Goal: Check status: Check status

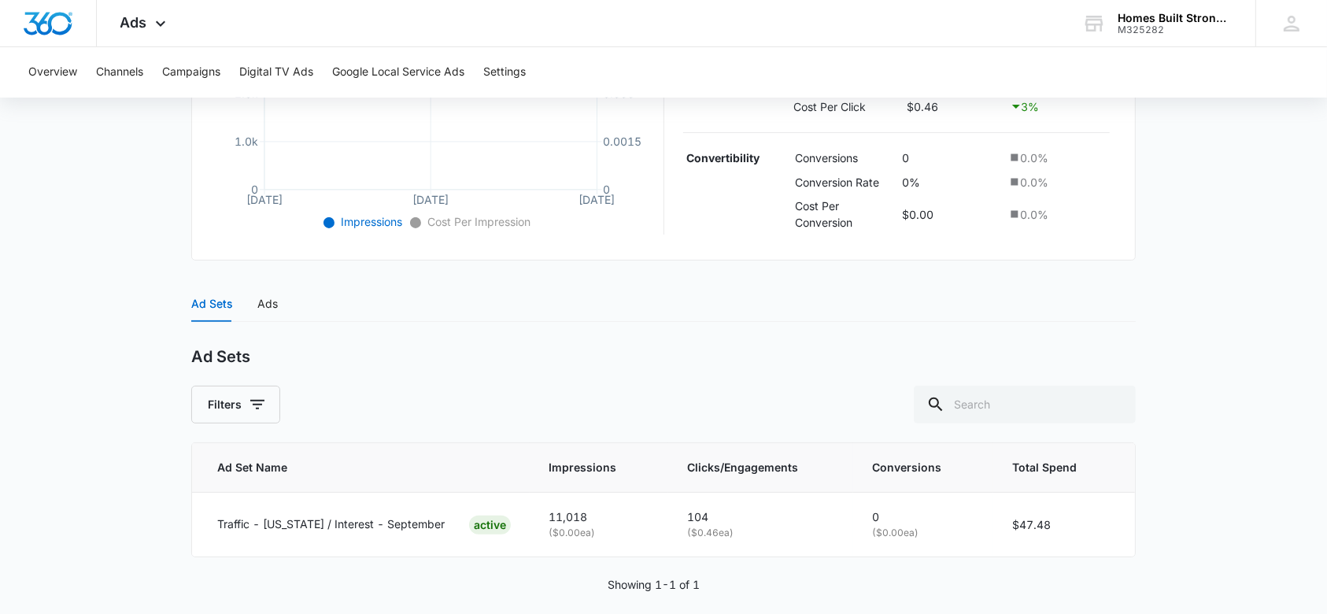
scroll to position [475, 0]
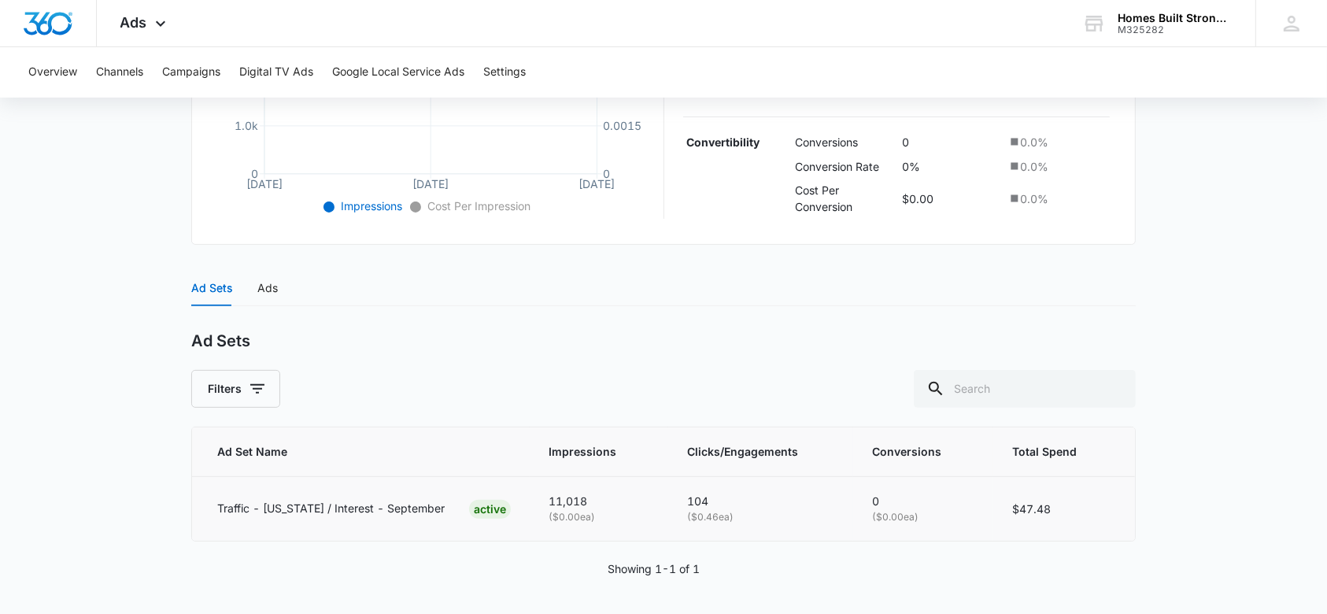
click at [481, 508] on div "ACTIVE" at bounding box center [490, 509] width 42 height 19
click at [320, 511] on p "Traffic - [US_STATE] / Interest - September" at bounding box center [330, 508] width 227 height 17
click at [262, 282] on div "Ads" at bounding box center [267, 287] width 20 height 17
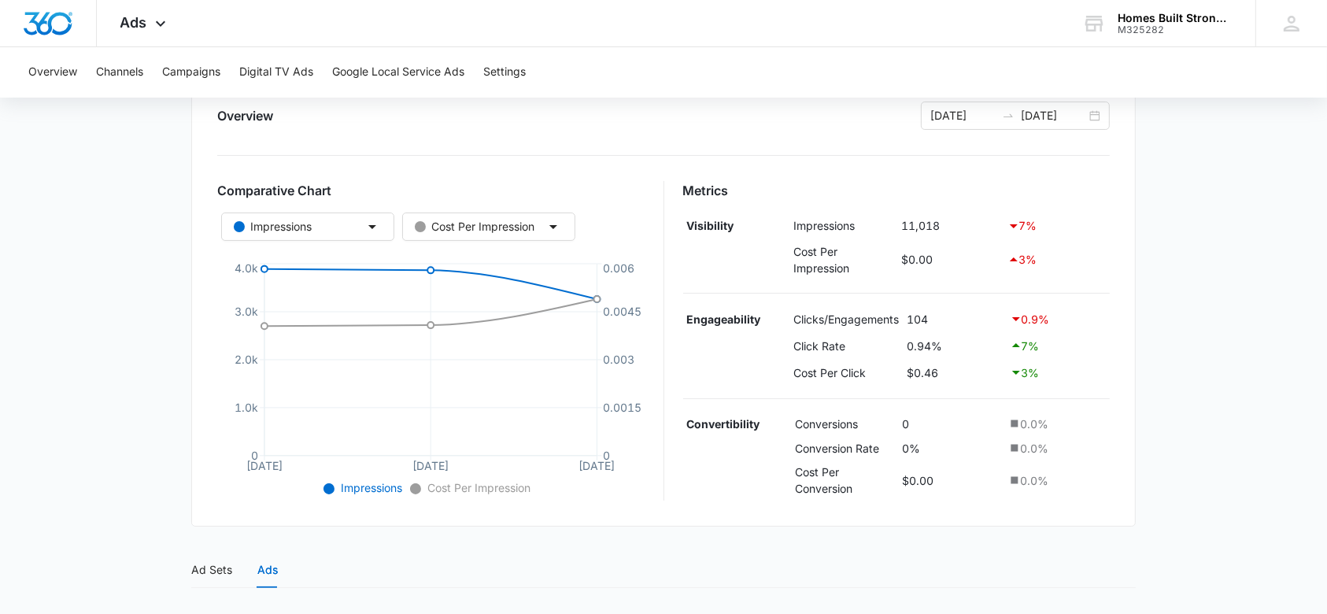
scroll to position [161, 0]
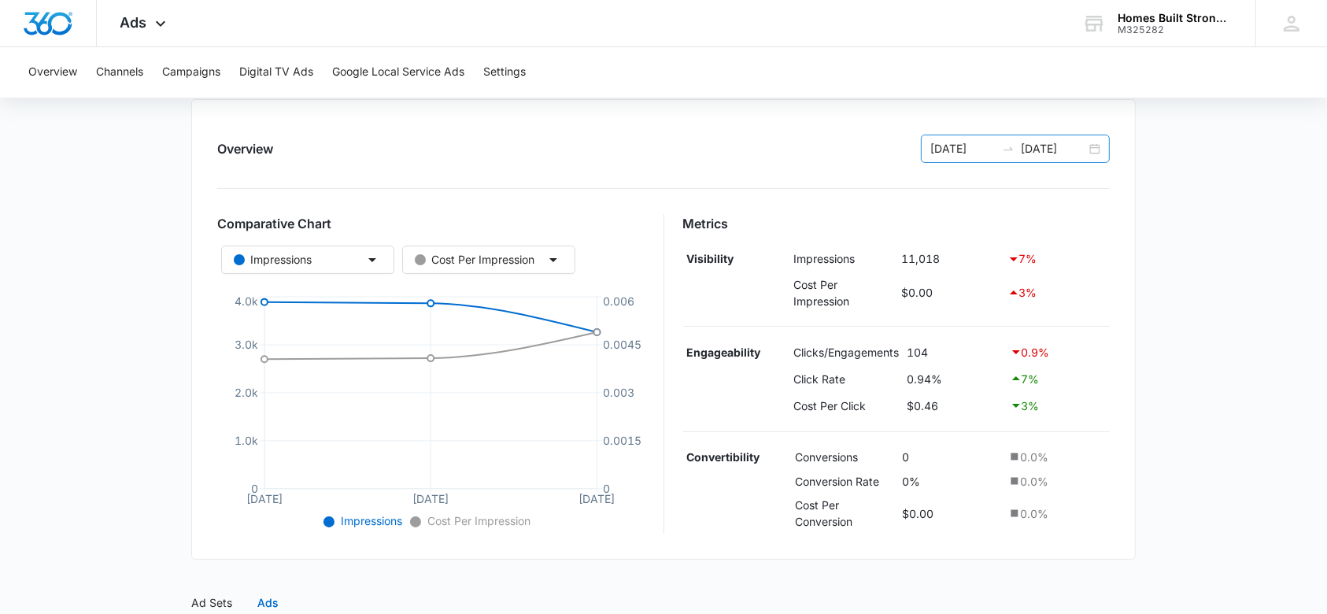
click at [1043, 145] on input "[DATE]" at bounding box center [1053, 148] width 65 height 17
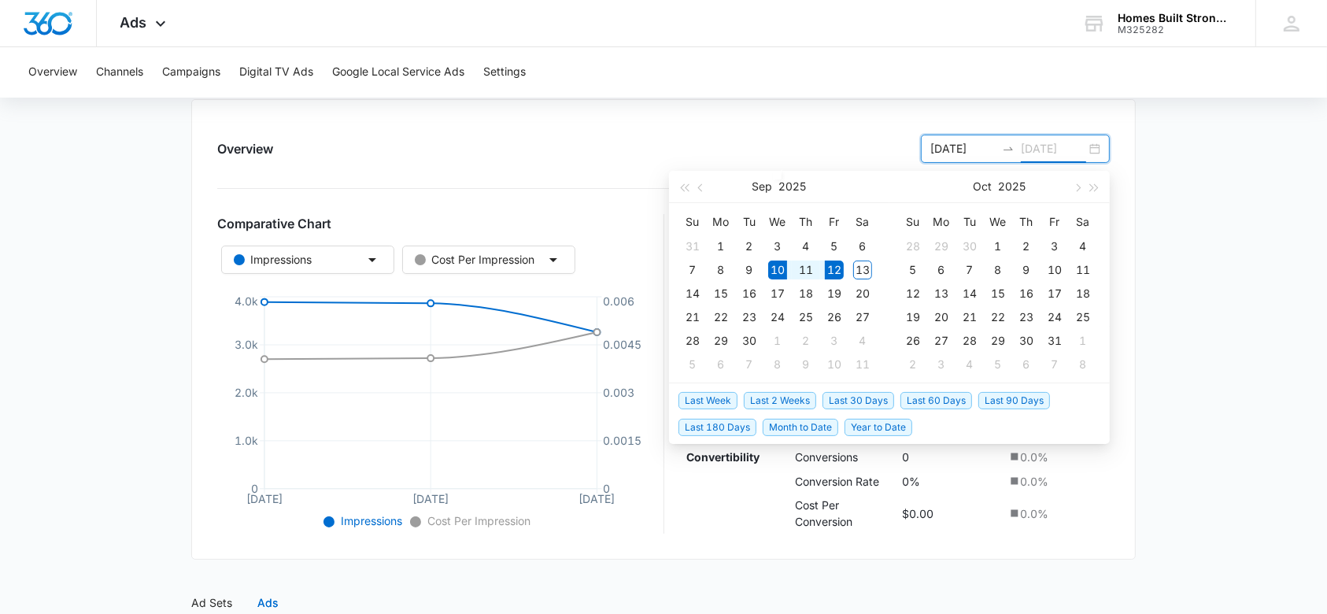
type input "[DATE]"
click at [831, 266] on div "12" at bounding box center [834, 269] width 19 height 19
click at [866, 269] on table "Su Mo Tu We Th Fr Sa 31 1 2 3 4 5 6 7 8 9 10 11 12 13 14 15 16 17 18 19 20 21 2…" at bounding box center [777, 292] width 198 height 167
click at [862, 269] on table "Su Mo Tu We Th Fr Sa 31 1 2 3 4 5 6 7 8 9 10 11 12 13 14 15 16 17 18 19 20 21 2…" at bounding box center [777, 292] width 198 height 167
click at [960, 148] on input "[DATE]" at bounding box center [962, 148] width 65 height 17
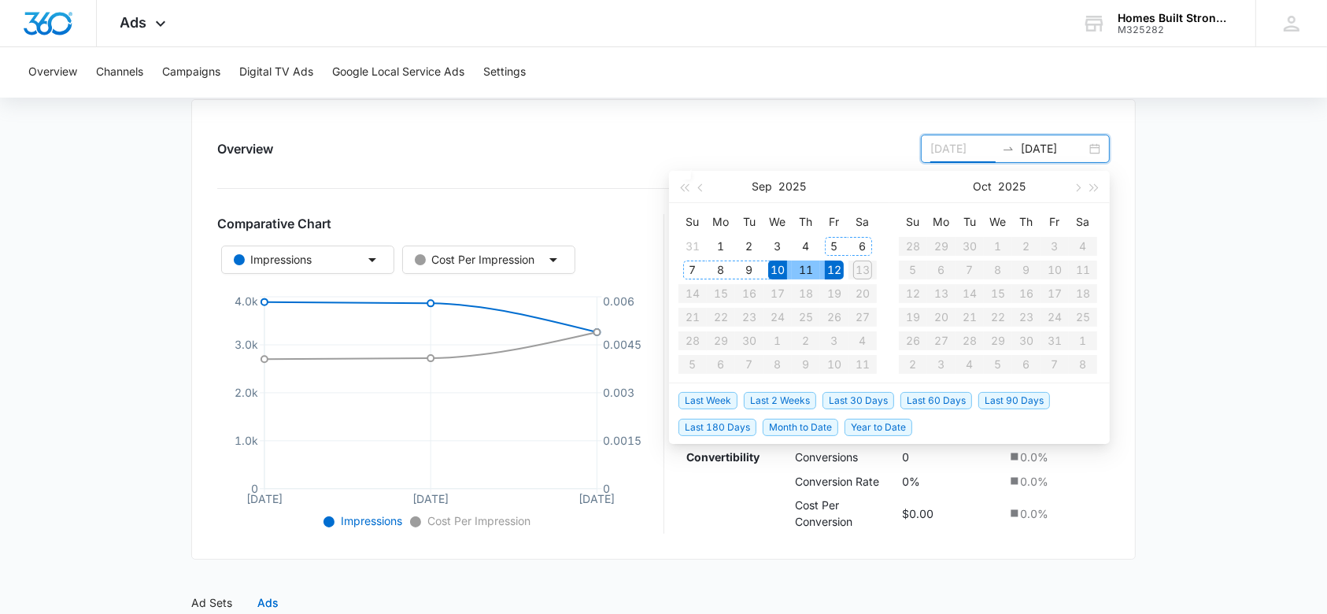
type input "[DATE]"
click at [833, 269] on div "12" at bounding box center [834, 269] width 19 height 19
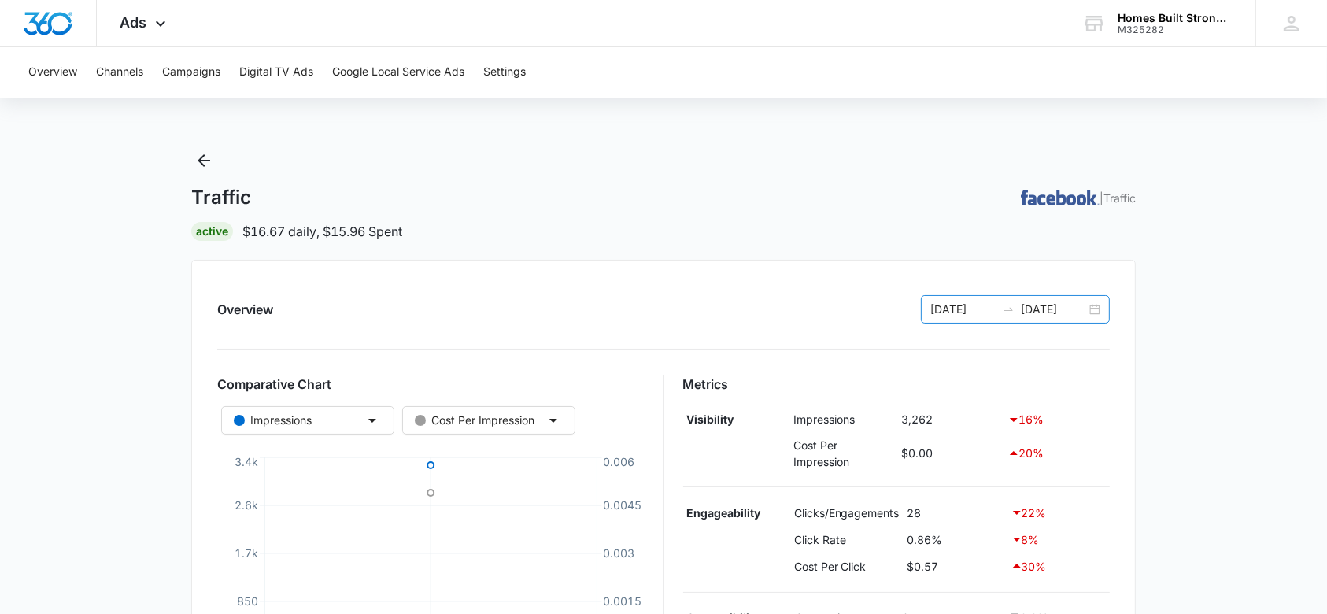
click at [1039, 311] on input "[DATE]" at bounding box center [1053, 309] width 65 height 17
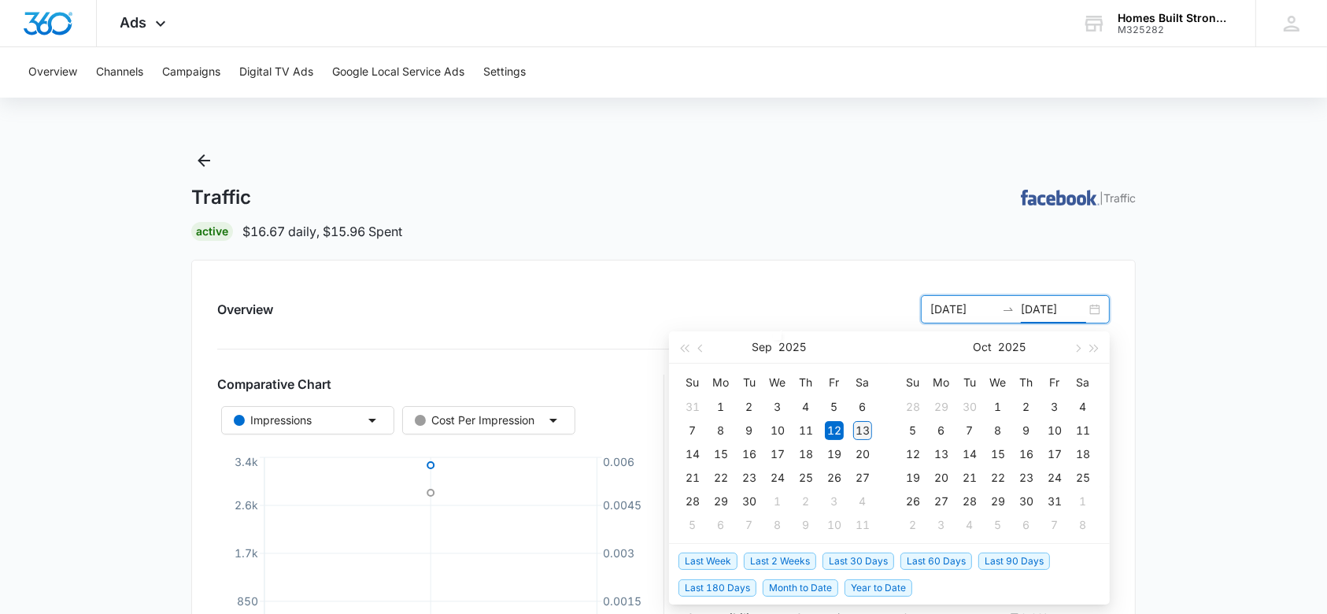
type input "[DATE]"
click at [868, 425] on div "13" at bounding box center [862, 430] width 19 height 19
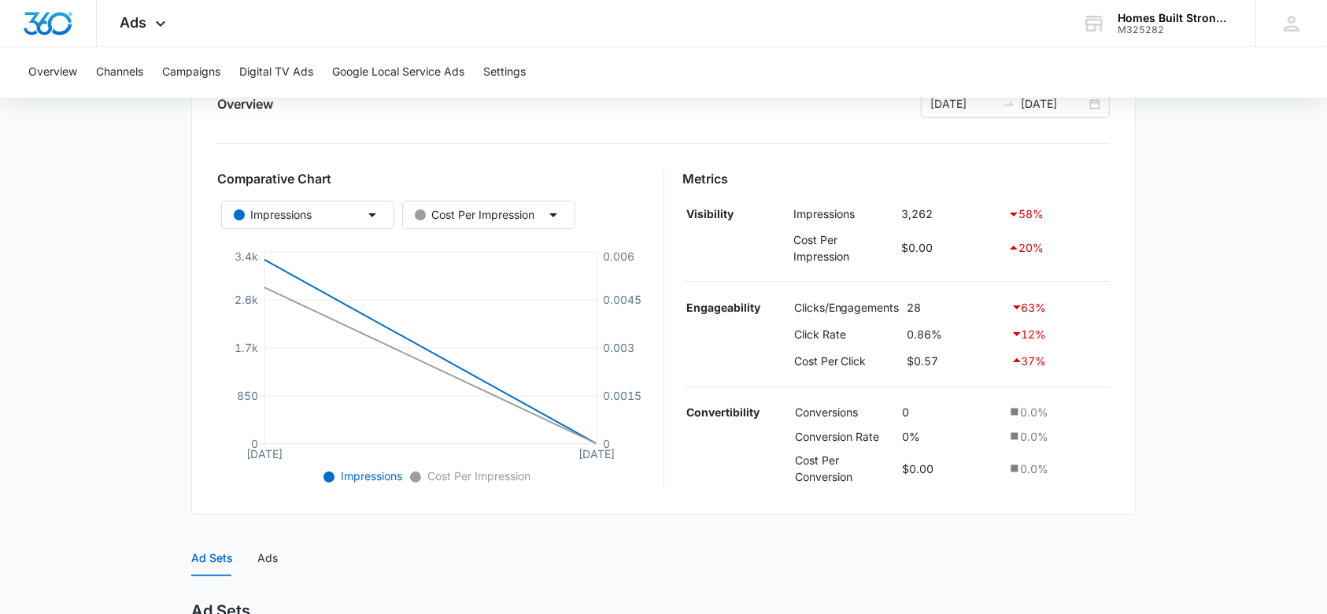
scroll to position [209, 0]
